Goal: Task Accomplishment & Management: Manage account settings

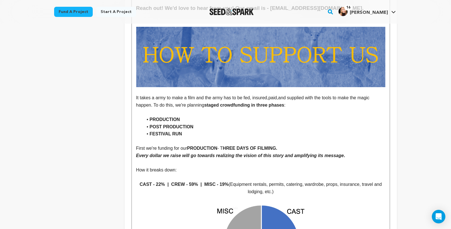
scroll to position [2324, 0]
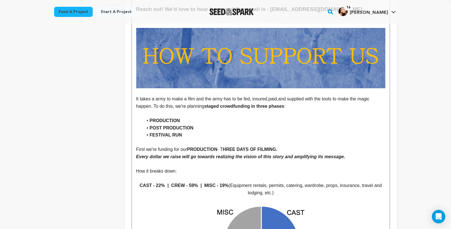
click at [181, 131] on li "FESTIVAL RUN" at bounding box center [264, 134] width 242 height 7
drag, startPoint x: 181, startPoint y: 110, endPoint x: 129, endPoint y: 91, distance: 55.0
click at [136, 117] on ul "PRODUCTION POST PRODUCTION FESTIVAL RUN" at bounding box center [260, 128] width 249 height 22
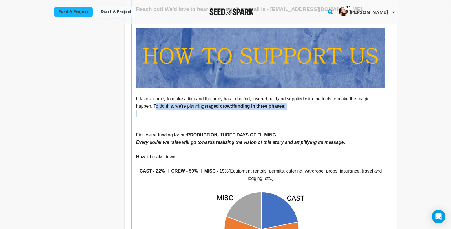
drag, startPoint x: 253, startPoint y: 85, endPoint x: 383, endPoint y: 71, distance: 130.7
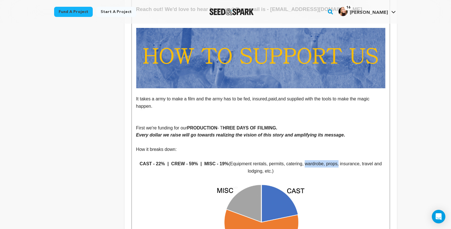
drag, startPoint x: 332, startPoint y: 132, endPoint x: 297, endPoint y: 130, distance: 34.7
click at [297, 161] on span "Equipment rentals, permits, catering, wardrobe, props, insurance, travel and lo…" at bounding box center [306, 167] width 153 height 12
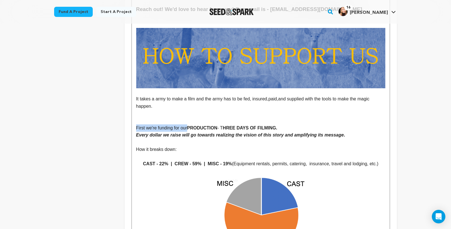
drag, startPoint x: 177, startPoint y: 94, endPoint x: 122, endPoint y: 96, distance: 55.3
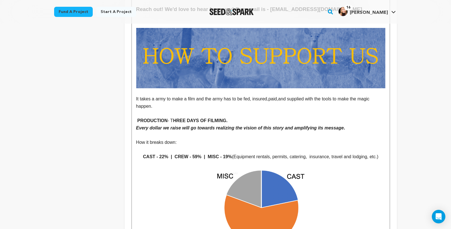
click at [137, 118] on strong "PRODUCTION" at bounding box center [152, 120] width 30 height 5
drag, startPoint x: 162, startPoint y: 89, endPoint x: 157, endPoint y: 88, distance: 4.5
click at [157, 117] on p "PRODUCTION - T HREE DAYS OF FILMING." at bounding box center [260, 120] width 249 height 7
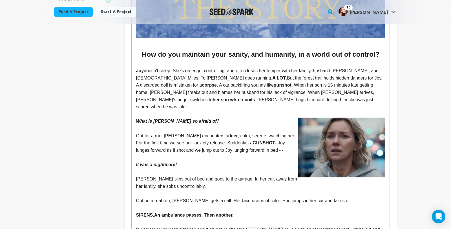
scroll to position [0, 0]
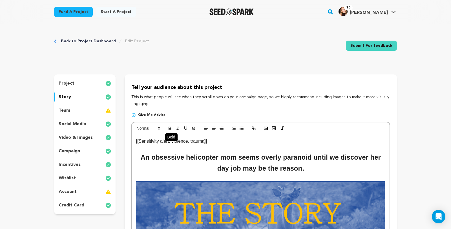
click at [166, 131] on button "button" at bounding box center [170, 128] width 8 height 7
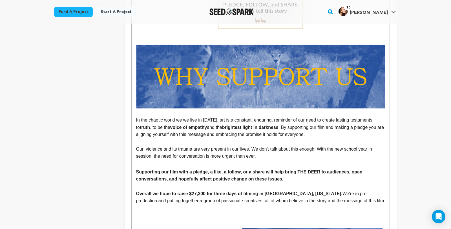
scroll to position [1811, 0]
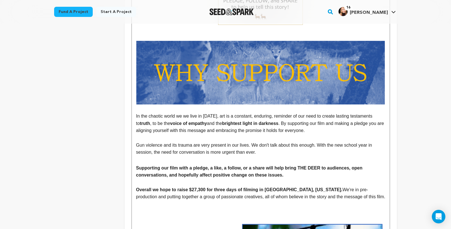
click at [185, 187] on strong "Overall we hope to raise $27,300 for three days of filming in [GEOGRAPHIC_DATA]…" at bounding box center [239, 189] width 206 height 5
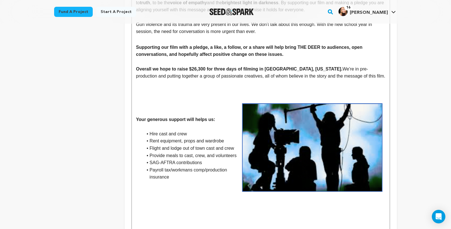
scroll to position [1931, 0]
drag, startPoint x: 213, startPoint y: 132, endPoint x: 172, endPoint y: 131, distance: 41.1
click at [172, 137] on li "Rent equipment, props and wardrobe" at bounding box center [264, 140] width 242 height 7
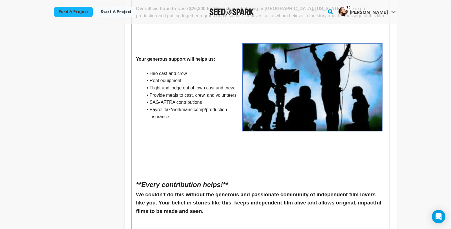
scroll to position [1995, 0]
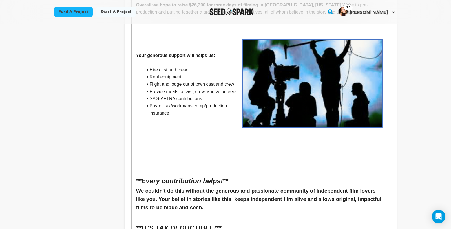
click at [136, 165] on h2 at bounding box center [260, 170] width 249 height 11
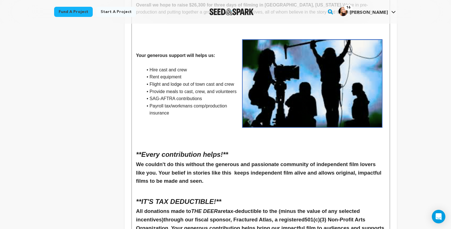
drag, startPoint x: 221, startPoint y: 135, endPoint x: 111, endPoint y: 138, distance: 109.6
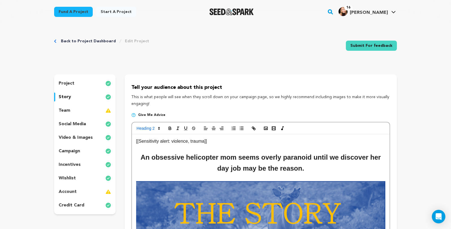
scroll to position [0, 0]
click at [158, 128] on polygon at bounding box center [158, 127] width 1 height 1
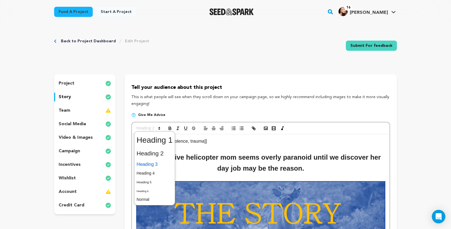
click at [146, 167] on span at bounding box center [155, 164] width 36 height 10
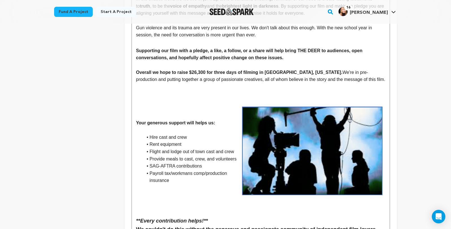
scroll to position [1926, 0]
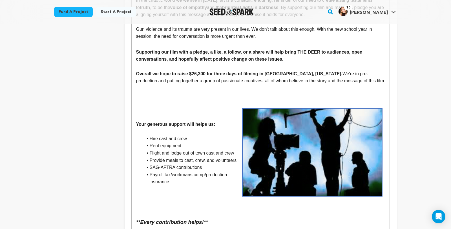
click at [175, 85] on p at bounding box center [260, 88] width 249 height 7
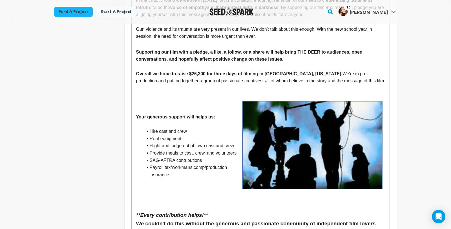
click at [162, 85] on p at bounding box center [260, 88] width 249 height 7
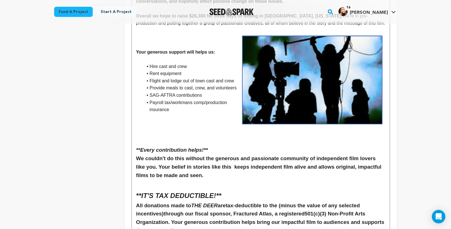
scroll to position [1988, 0]
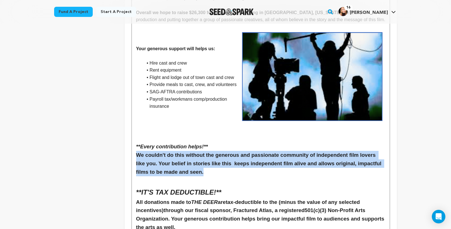
drag, startPoint x: 401, startPoint y: 148, endPoint x: 118, endPoint y: 139, distance: 283.0
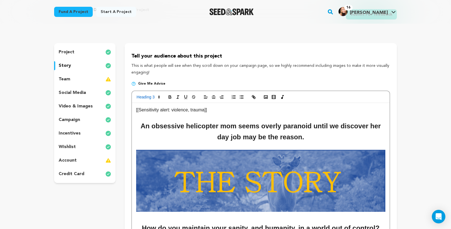
scroll to position [34, 0]
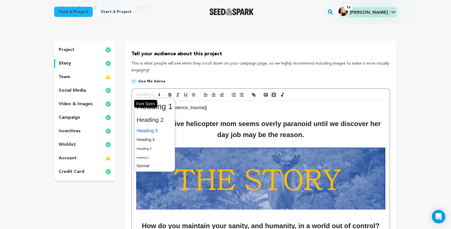
click at [157, 97] on icon at bounding box center [159, 94] width 5 height 5
click at [141, 144] on span at bounding box center [155, 139] width 36 height 9
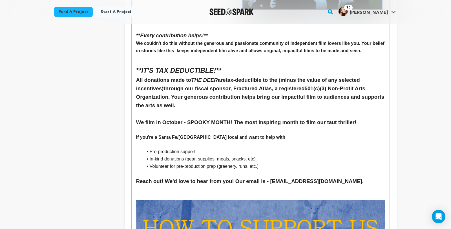
scroll to position [2095, 0]
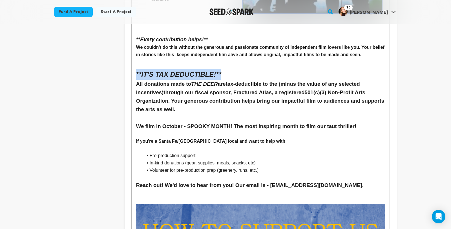
drag, startPoint x: 216, startPoint y: 58, endPoint x: 117, endPoint y: 59, distance: 99.2
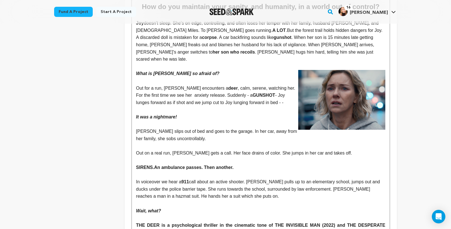
scroll to position [0, 0]
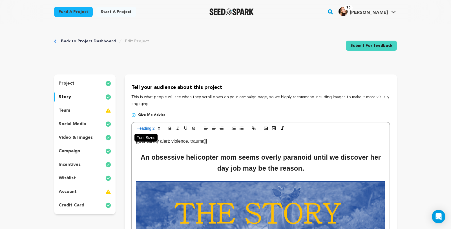
click at [156, 131] on icon at bounding box center [158, 128] width 5 height 5
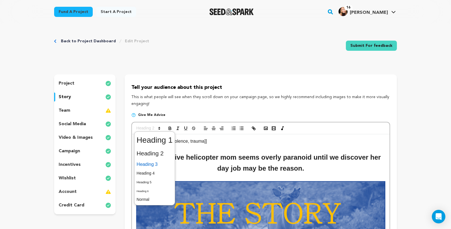
click at [145, 169] on span at bounding box center [155, 164] width 36 height 10
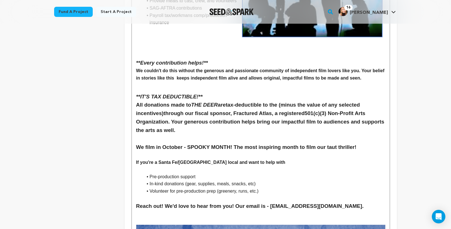
scroll to position [2071, 0]
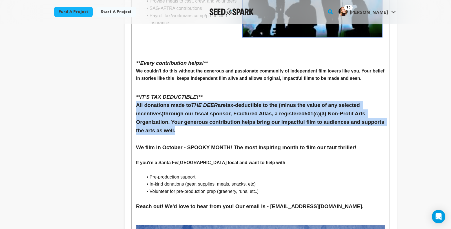
drag, startPoint x: 379, startPoint y: 107, endPoint x: 110, endPoint y: 88, distance: 269.4
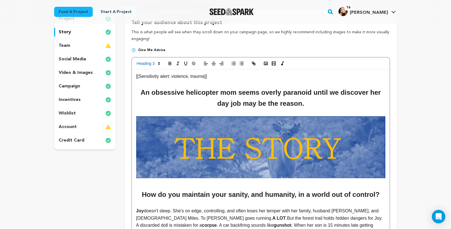
scroll to position [0, 0]
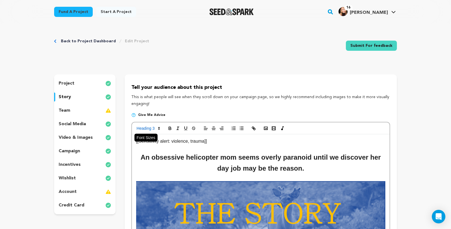
click at [156, 131] on icon at bounding box center [158, 128] width 5 height 5
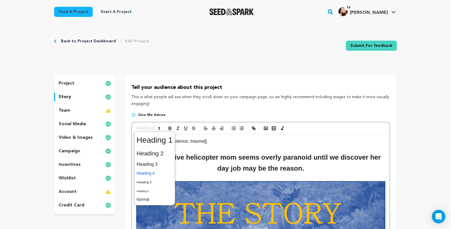
click at [141, 177] on span at bounding box center [155, 173] width 36 height 9
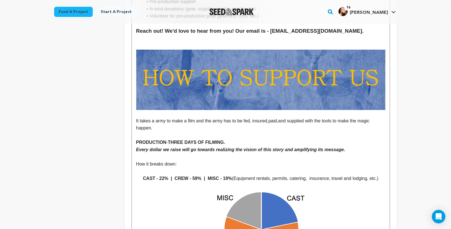
scroll to position [2232, 0]
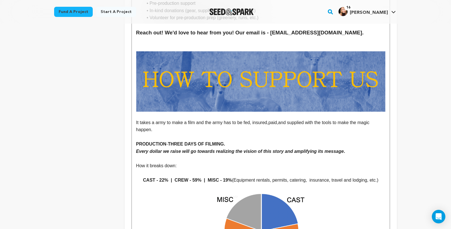
drag, startPoint x: 158, startPoint y: 129, endPoint x: 116, endPoint y: 131, distance: 42.3
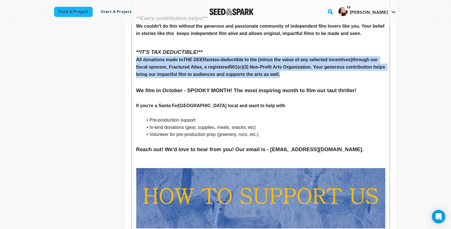
scroll to position [2102, 0]
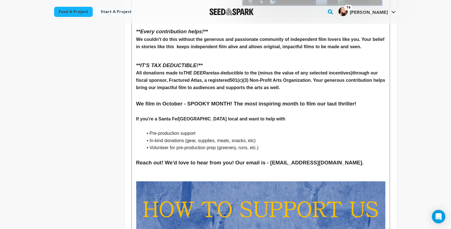
click at [156, 122] on p at bounding box center [260, 125] width 249 height 7
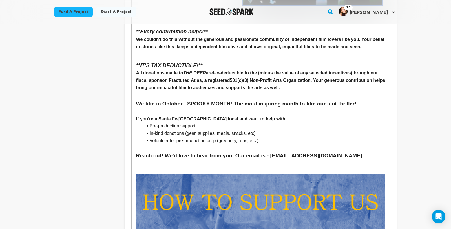
click at [159, 160] on p at bounding box center [260, 163] width 249 height 7
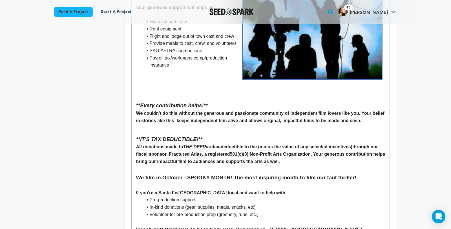
scroll to position [2028, 0]
click at [136, 124] on h2 at bounding box center [260, 129] width 249 height 11
click at [136, 165] on h3 at bounding box center [260, 169] width 249 height 8
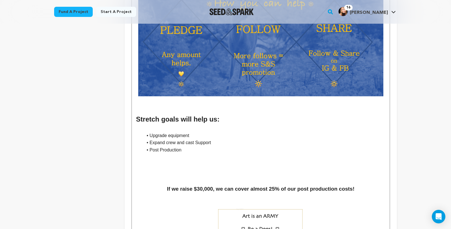
scroll to position [2664, 0]
click at [153, 99] on p at bounding box center [260, 102] width 249 height 7
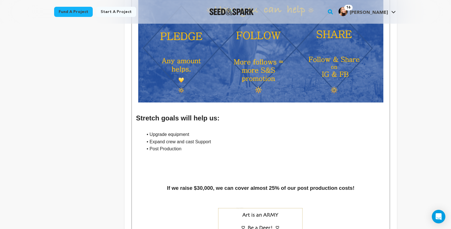
scroll to position [2657, 0]
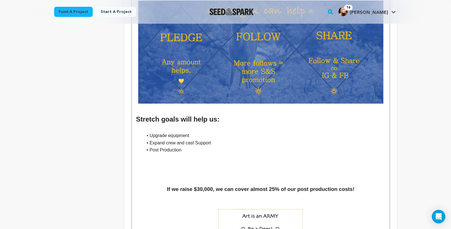
click at [165, 125] on p at bounding box center [260, 128] width 249 height 7
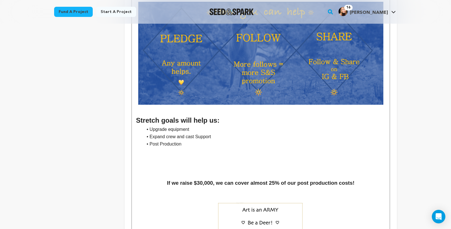
scroll to position [2656, 0]
click at [216, 161] on h3 at bounding box center [260, 165] width 249 height 8
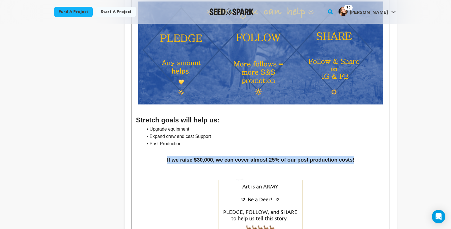
drag, startPoint x: 366, startPoint y: 151, endPoint x: 159, endPoint y: 151, distance: 207.1
click at [159, 156] on h3 "If we raise $30,000, we can cover almost 25% of our post production costs!" at bounding box center [260, 160] width 249 height 8
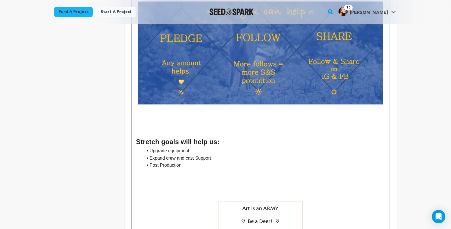
click at [136, 115] on h2 at bounding box center [260, 120] width 249 height 11
drag, startPoint x: 208, startPoint y: 134, endPoint x: 108, endPoint y: 134, distance: 100.0
click at [150, 125] on h2 at bounding box center [260, 130] width 249 height 11
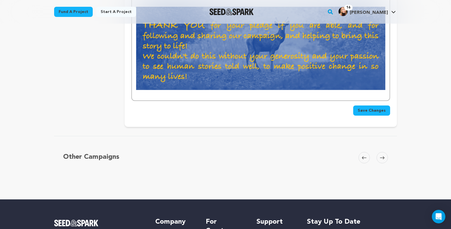
scroll to position [2988, 0]
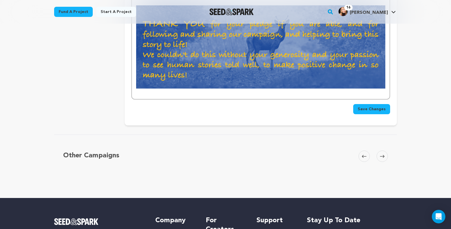
click at [389, 108] on button "Save Changes" at bounding box center [371, 109] width 37 height 10
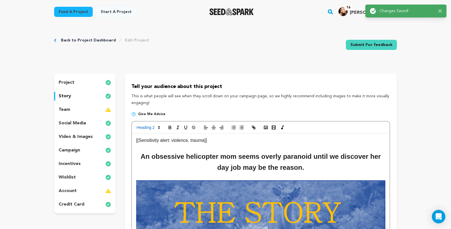
scroll to position [0, 0]
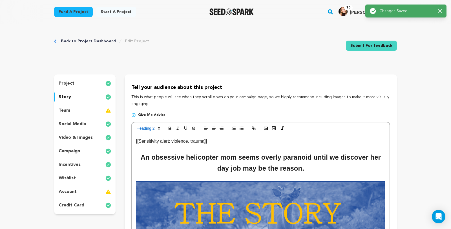
click at [105, 114] on img at bounding box center [108, 110] width 6 height 7
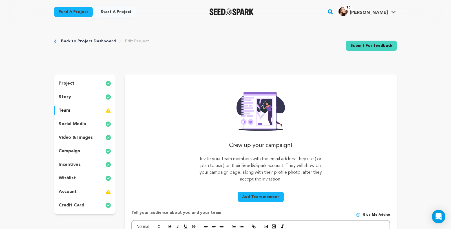
click at [105, 127] on media_icon at bounding box center [108, 124] width 6 height 7
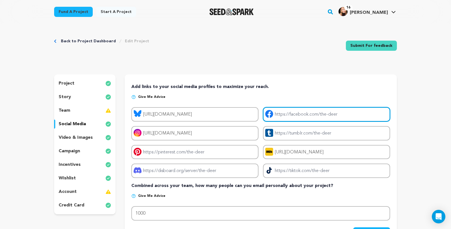
drag, startPoint x: 349, startPoint y: 126, endPoint x: 344, endPoint y: 126, distance: 5.1
click at [344, 121] on input "Project facebook link" at bounding box center [326, 114] width 127 height 14
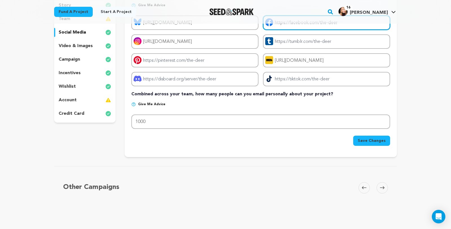
scroll to position [94, 0]
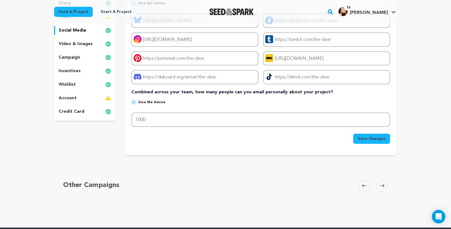
click at [385, 141] on span "Save Changes" at bounding box center [372, 139] width 28 height 6
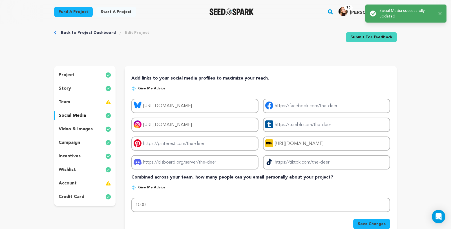
scroll to position [0, 0]
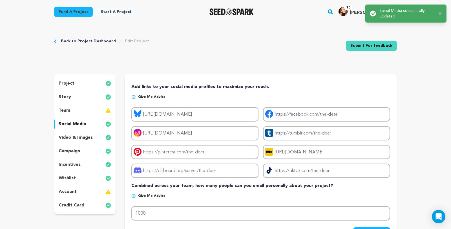
click at [105, 154] on img at bounding box center [108, 151] width 6 height 7
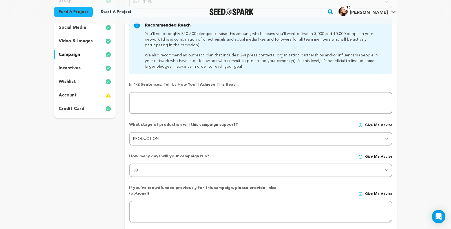
scroll to position [97, 0]
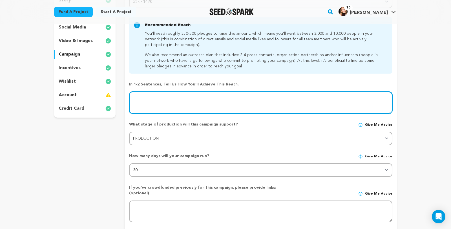
click at [193, 114] on textarea at bounding box center [260, 103] width 263 height 22
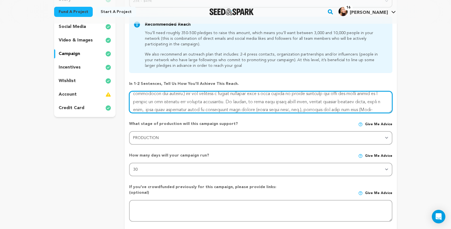
scroll to position [13, 0]
click at [347, 113] on textarea at bounding box center [260, 102] width 263 height 22
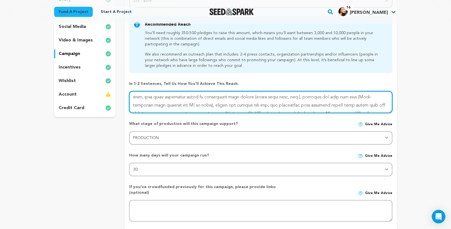
scroll to position [27, 0]
drag, startPoint x: 403, startPoint y: 127, endPoint x: 183, endPoint y: 126, distance: 219.2
click at [183, 113] on textarea at bounding box center [260, 102] width 263 height 22
drag, startPoint x: 332, startPoint y: 127, endPoint x: 163, endPoint y: 124, distance: 168.2
click at [162, 113] on textarea at bounding box center [260, 102] width 263 height 22
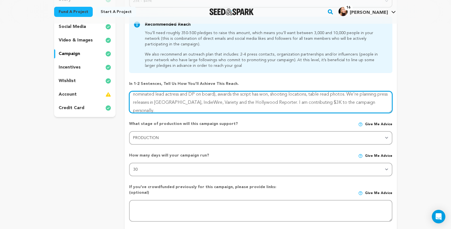
scroll to position [36, 0]
click at [181, 113] on textarea at bounding box center [260, 102] width 263 height 22
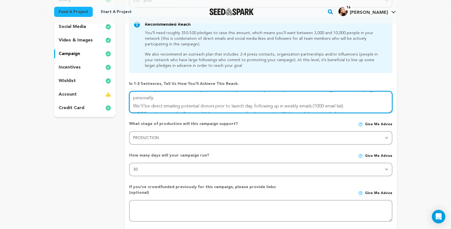
scroll to position [48, 0]
click at [341, 113] on textarea at bounding box center [260, 102] width 263 height 22
drag, startPoint x: 170, startPoint y: 130, endPoint x: 137, endPoint y: 130, distance: 33.0
click at [137, 113] on textarea at bounding box center [260, 102] width 263 height 22
drag, startPoint x: 288, startPoint y: 131, endPoint x: 219, endPoint y: 132, distance: 68.5
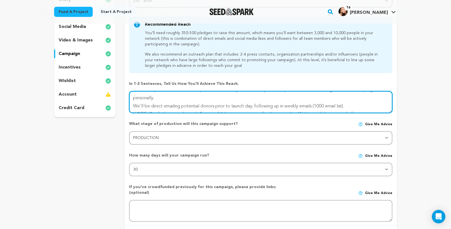
click at [219, 113] on textarea at bounding box center [260, 102] width 263 height 22
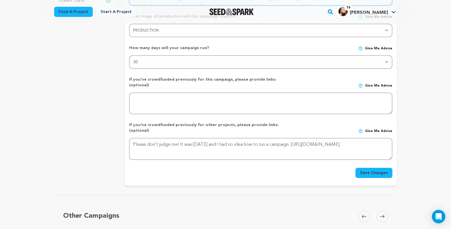
scroll to position [205, 0]
type textarea "We have a combined network of 70K so far (we are still casting and should have …"
click at [390, 177] on button "Save Changes" at bounding box center [373, 172] width 37 height 10
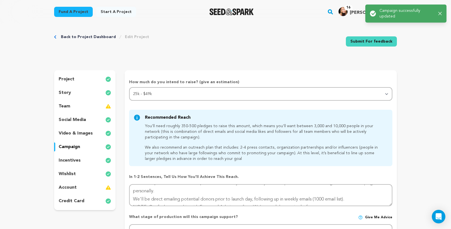
scroll to position [0, 0]
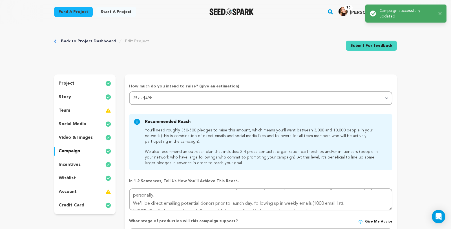
click at [105, 154] on img at bounding box center [108, 151] width 6 height 7
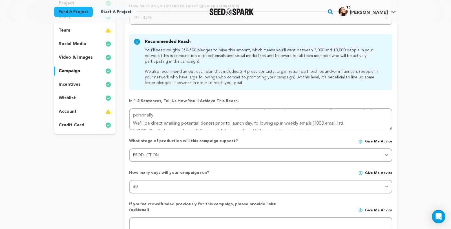
scroll to position [81, 0]
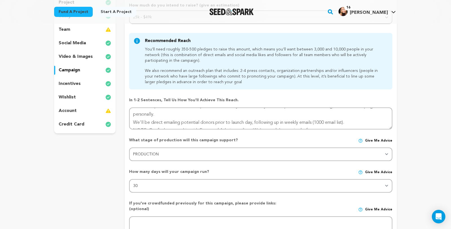
click at [105, 101] on img at bounding box center [108, 97] width 6 height 7
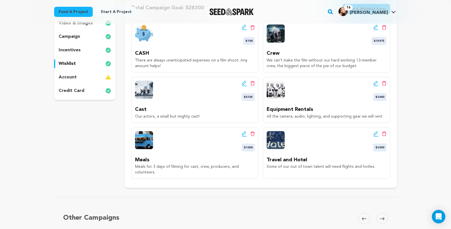
scroll to position [121, 0]
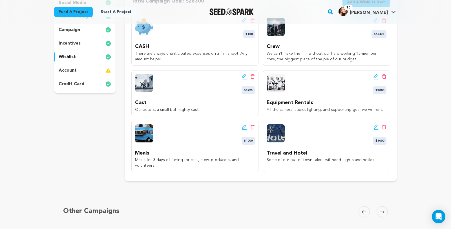
click at [378, 78] on icon at bounding box center [376, 76] width 4 height 4
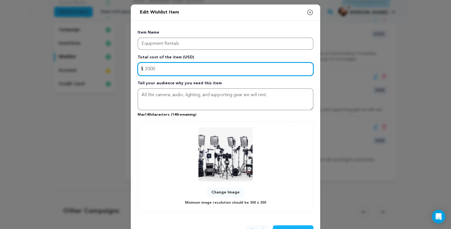
drag, startPoint x: 146, startPoint y: 75, endPoint x: 134, endPoint y: 76, distance: 12.7
click at [137, 76] on input "3000" at bounding box center [225, 69] width 176 height 14
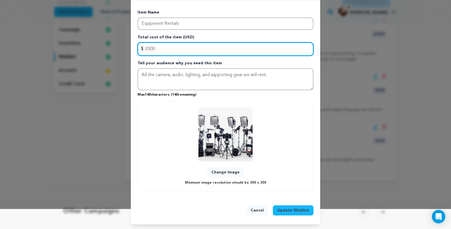
type input "2000"
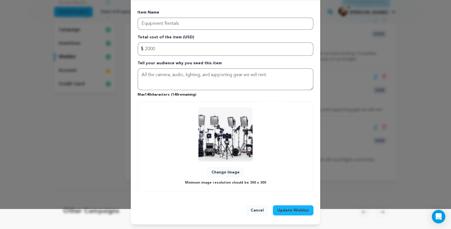
click at [302, 208] on span "Update Wishlist" at bounding box center [293, 210] width 32 height 6
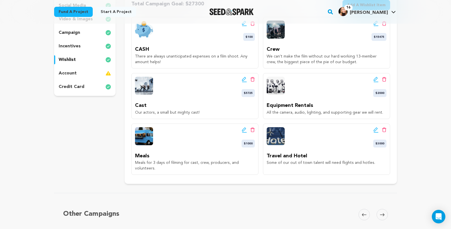
scroll to position [121, 0]
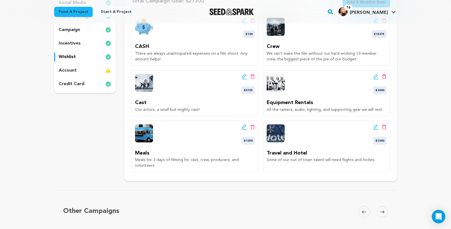
click at [247, 130] on icon at bounding box center [244, 127] width 5 height 6
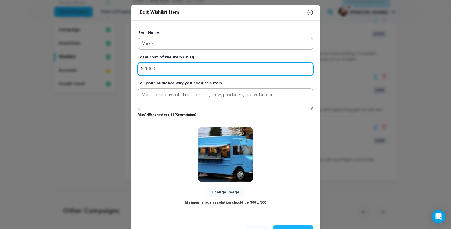
drag, startPoint x: 149, startPoint y: 76, endPoint x: 130, endPoint y: 76, distance: 18.6
click at [137, 76] on div "$ Amount 1000" at bounding box center [225, 69] width 176 height 14
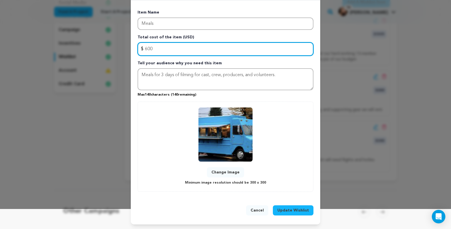
scroll to position [48, 0]
type input "600"
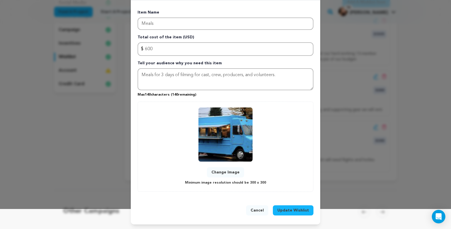
click at [295, 207] on span "Update Wishlist" at bounding box center [293, 210] width 32 height 6
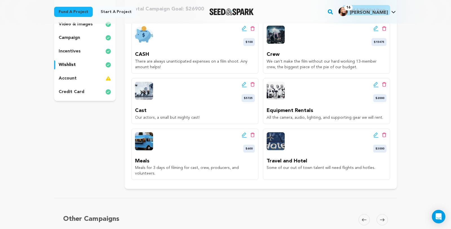
scroll to position [114, 0]
click at [378, 85] on icon at bounding box center [376, 83] width 4 height 4
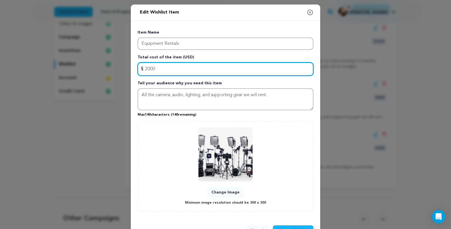
drag, startPoint x: 152, startPoint y: 77, endPoint x: 134, endPoint y: 77, distance: 18.0
click at [137, 76] on input "2000" at bounding box center [225, 69] width 176 height 14
type input "1700"
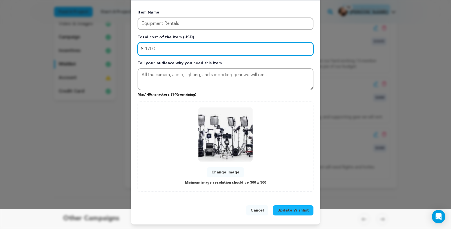
scroll to position [48, 0]
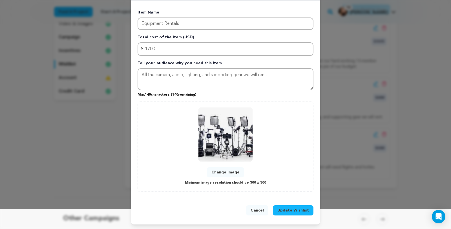
click at [301, 205] on button "Update Wishlist" at bounding box center [293, 210] width 41 height 10
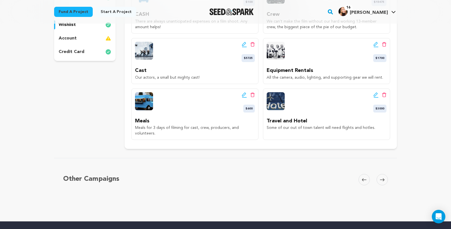
scroll to position [154, 0]
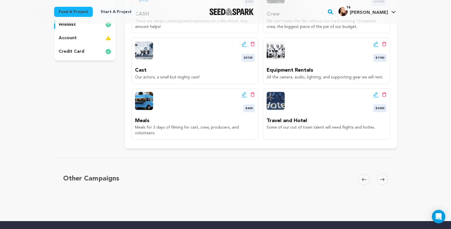
click at [378, 47] on icon at bounding box center [375, 44] width 5 height 6
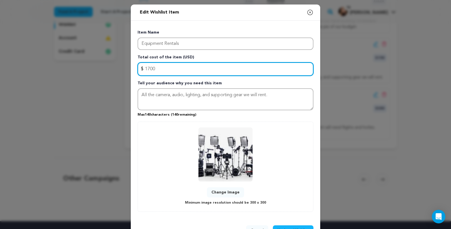
drag, startPoint x: 148, startPoint y: 77, endPoint x: 137, endPoint y: 76, distance: 11.8
click at [137, 76] on input "1700" at bounding box center [225, 69] width 176 height 14
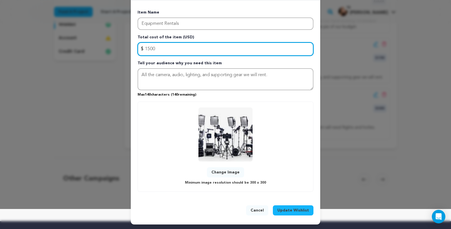
scroll to position [47, 0]
type input "1500"
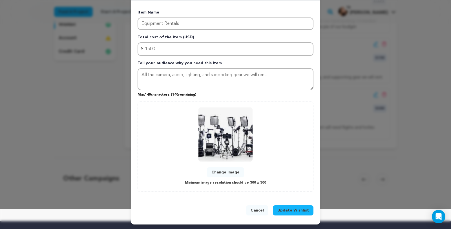
click at [302, 207] on span "Update Wishlist" at bounding box center [293, 210] width 32 height 6
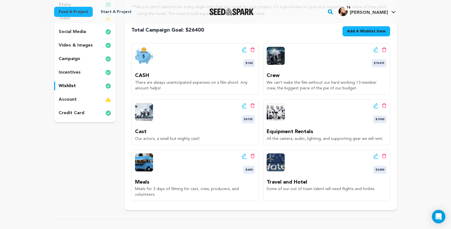
scroll to position [93, 0]
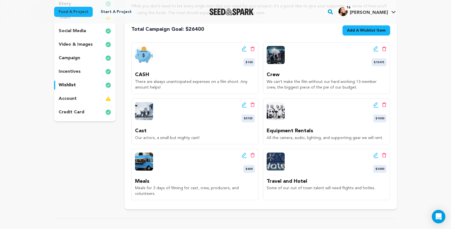
click at [255, 51] on icon at bounding box center [252, 48] width 5 height 5
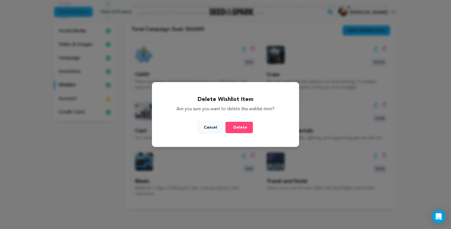
click at [246, 129] on span "Delete" at bounding box center [240, 128] width 14 height 6
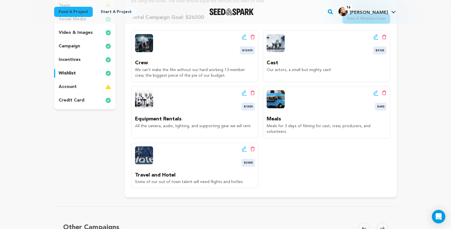
scroll to position [105, 0]
